Goal: Task Accomplishment & Management: Manage account settings

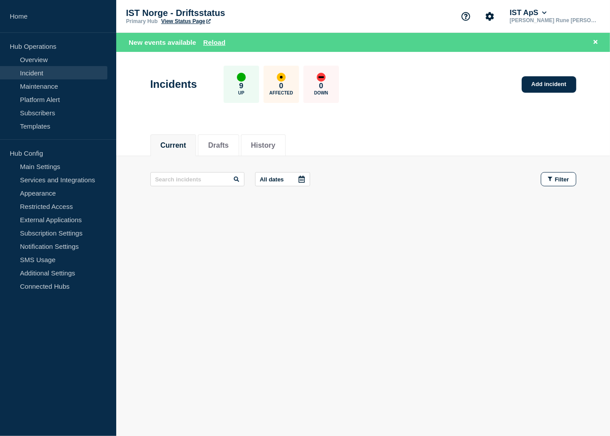
click at [162, 142] on button "Current" at bounding box center [174, 145] width 26 height 8
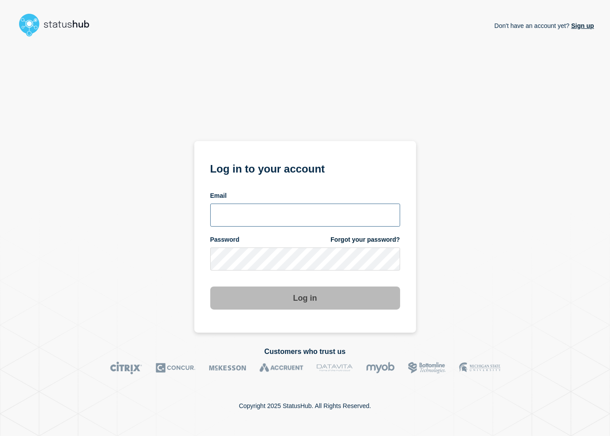
type input "[PERSON_NAME][EMAIL_ADDRESS][PERSON_NAME][DOMAIN_NAME]"
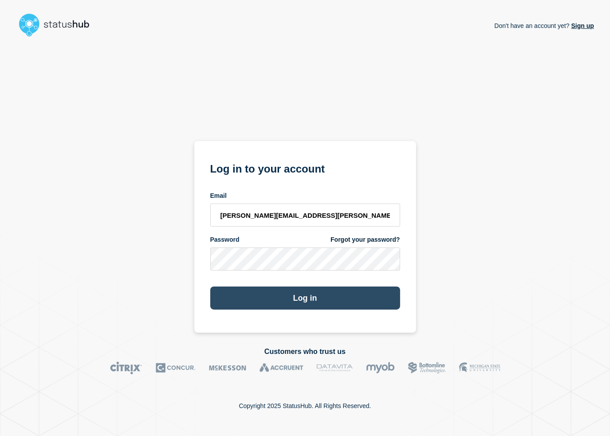
click at [259, 305] on button "Log in" at bounding box center [305, 298] width 190 height 23
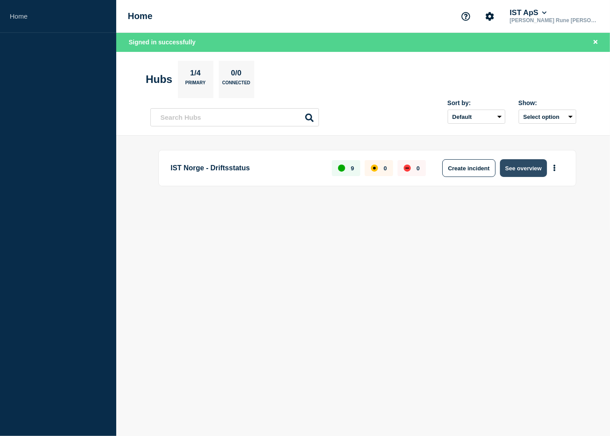
click at [512, 169] on button "See overview" at bounding box center [523, 168] width 47 height 18
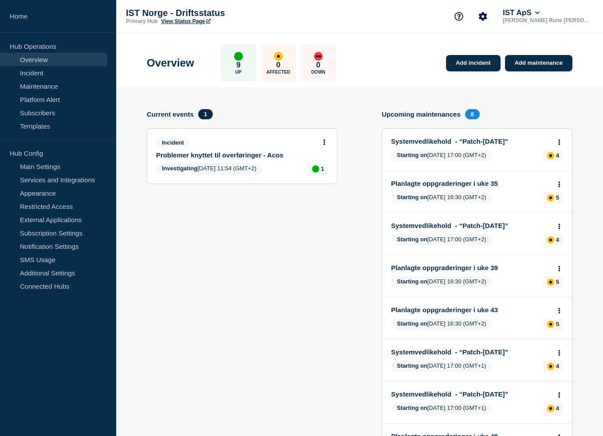
click at [325, 141] on icon at bounding box center [324, 142] width 2 height 6
click at [331, 175] on link "Update incident" at bounding box center [324, 175] width 43 height 7
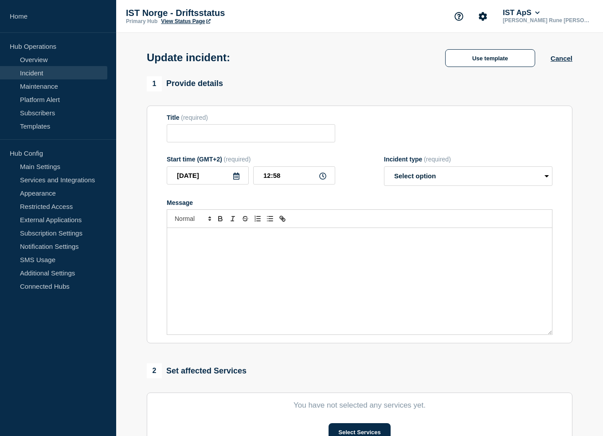
type input "Problemer knyttet til overføringer - Acos"
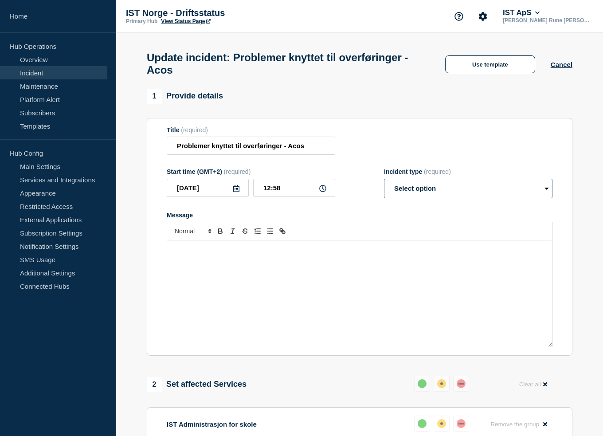
click at [442, 192] on select "Select option Investigating Identified Monitoring Resolved" at bounding box center [468, 189] width 169 height 20
select select "resolved"
click at [384, 184] on select "Select option Investigating Identified Monitoring Resolved" at bounding box center [468, 189] width 169 height 20
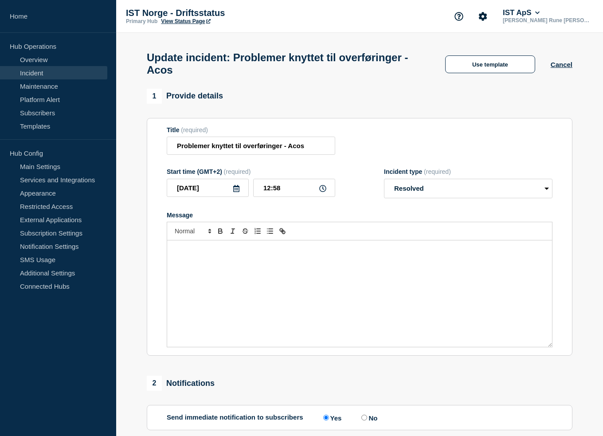
click at [365, 277] on div "Message" at bounding box center [359, 293] width 385 height 106
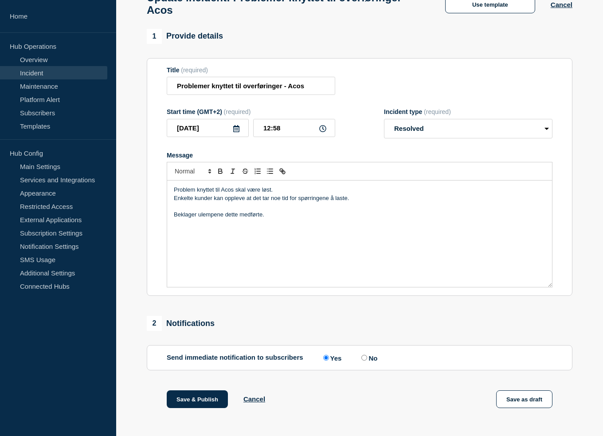
scroll to position [147, 0]
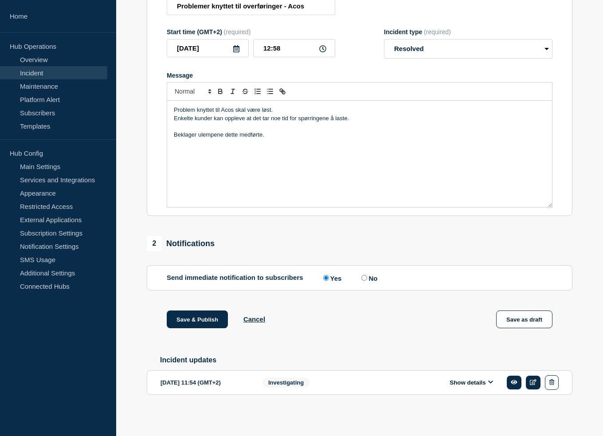
click at [364, 276] on input "No" at bounding box center [364, 278] width 6 height 6
radio input "true"
radio input "false"
click at [191, 324] on button "Save & Publish" at bounding box center [197, 319] width 61 height 18
